Goal: Transaction & Acquisition: Purchase product/service

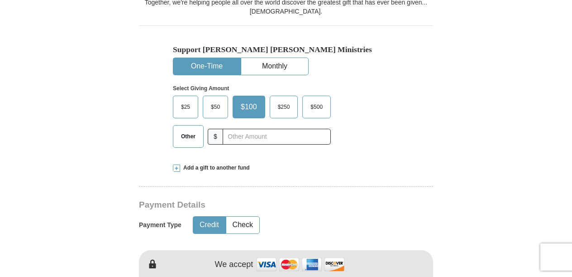
scroll to position [272, 0]
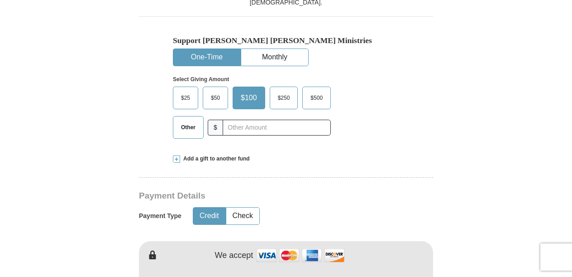
click at [210, 215] on button "Credit" at bounding box center [209, 215] width 32 height 17
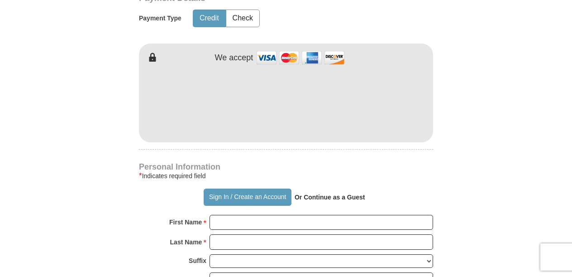
scroll to position [498, 0]
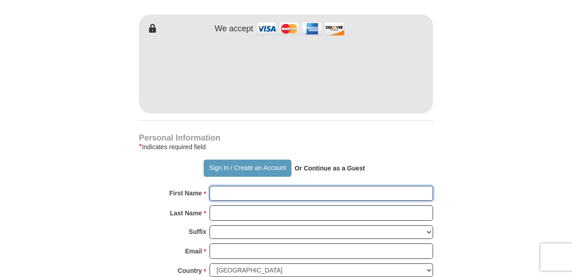
click at [223, 187] on input "First Name *" at bounding box center [322, 193] width 224 height 15
type input "[PERSON_NAME]"
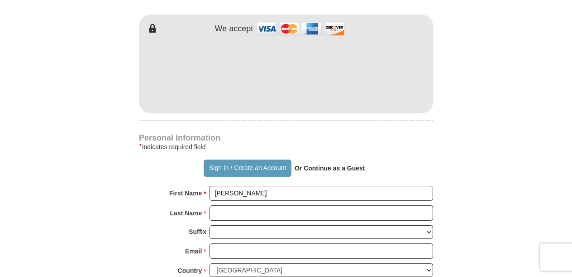
type input "200"
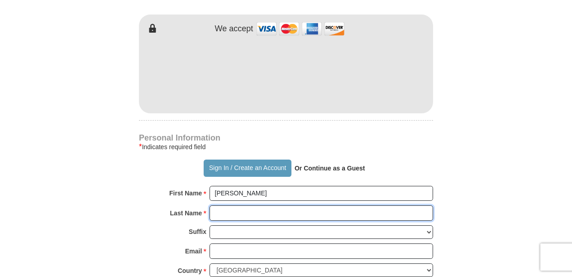
type input "[PERSON_NAME]"
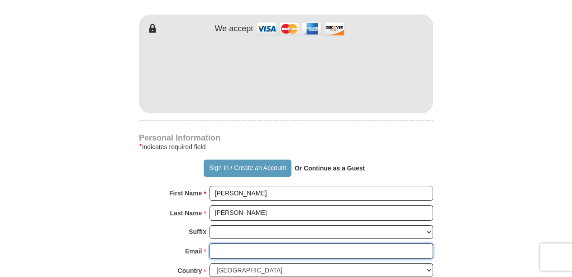
type input "[EMAIL_ADDRESS][DOMAIN_NAME]"
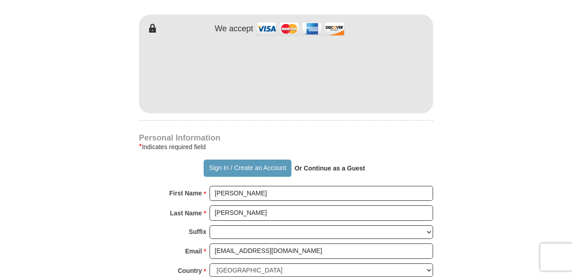
type input "[STREET_ADDRESS]"
type input "Awendaw"
type input "29429"
type input "8434942595"
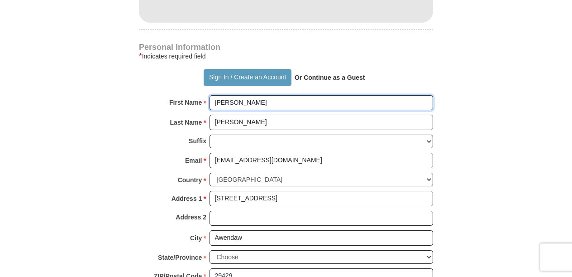
scroll to position [634, 0]
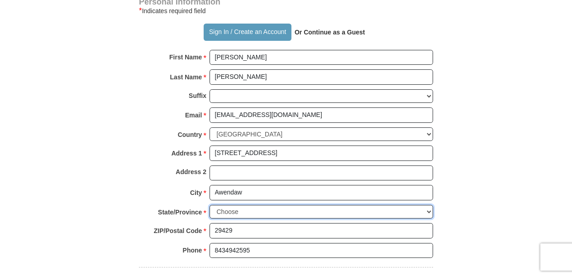
click at [252, 207] on select "Choose [US_STATE] [US_STATE] [US_STATE] [US_STATE] [US_STATE] Armed Forces Amer…" at bounding box center [322, 212] width 224 height 14
select select "SC"
click at [210, 205] on select "Choose [US_STATE] [US_STATE] [US_STATE] [US_STATE] [US_STATE] Armed Forces Amer…" at bounding box center [322, 212] width 224 height 14
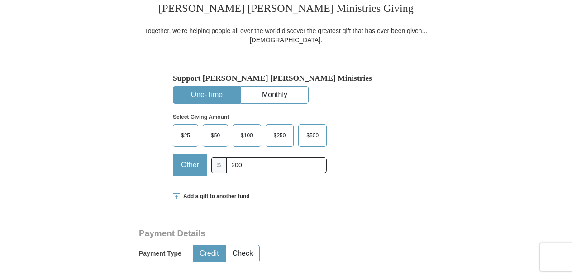
scroll to position [226, 0]
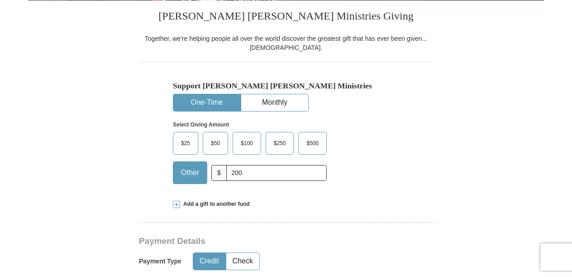
click at [254, 152] on label "$100" at bounding box center [247, 143] width 28 height 22
click at [0, 0] on input "$100" at bounding box center [0, 0] width 0 height 0
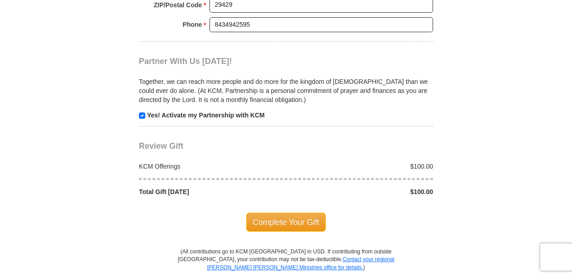
scroll to position [860, 0]
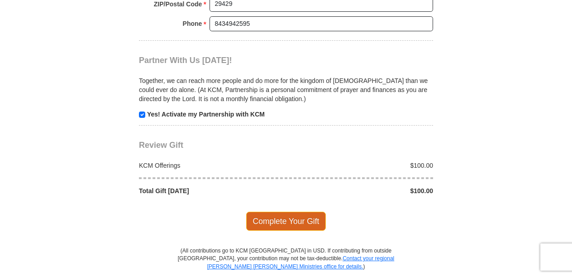
click at [296, 215] on span "Complete Your Gift" at bounding box center [286, 220] width 80 height 19
